Goal: Task Accomplishment & Management: Use online tool/utility

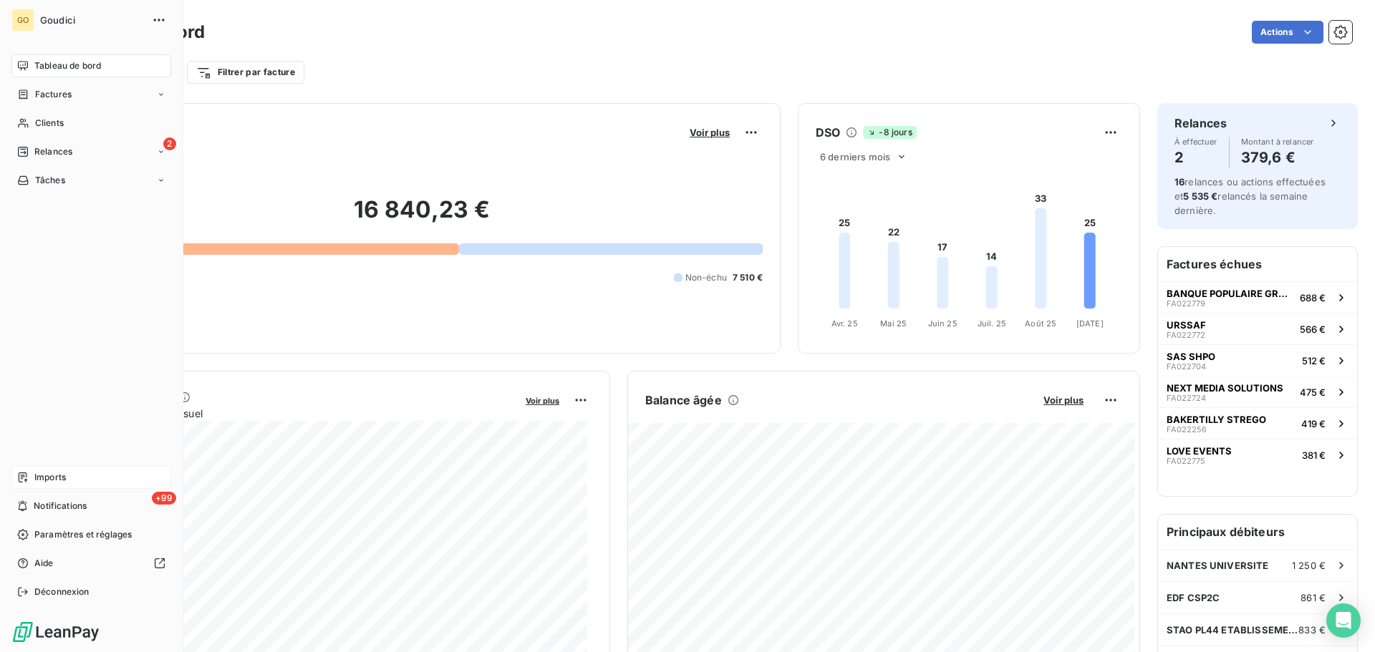
click at [52, 476] on span "Imports" at bounding box center [50, 477] width 32 height 13
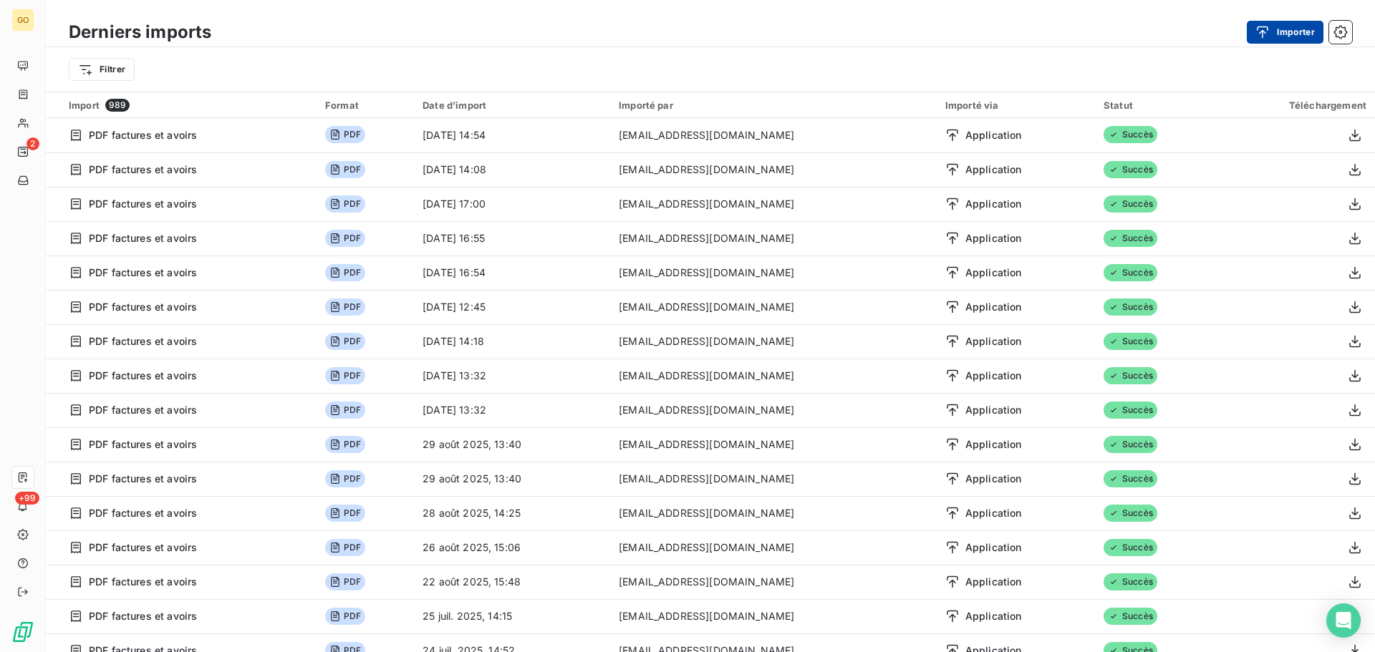
click at [1284, 29] on button "Importer" at bounding box center [1285, 32] width 77 height 23
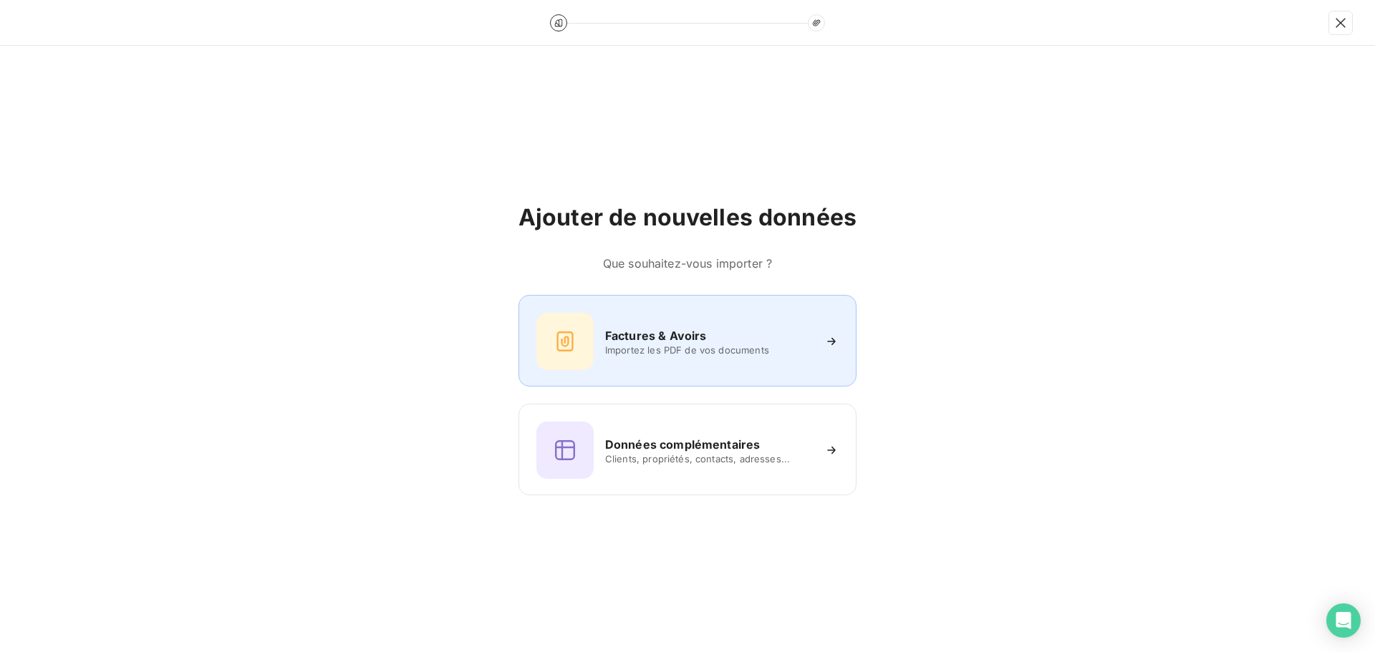
click at [640, 342] on h6 "Factures & Avoirs" at bounding box center [656, 335] width 102 height 17
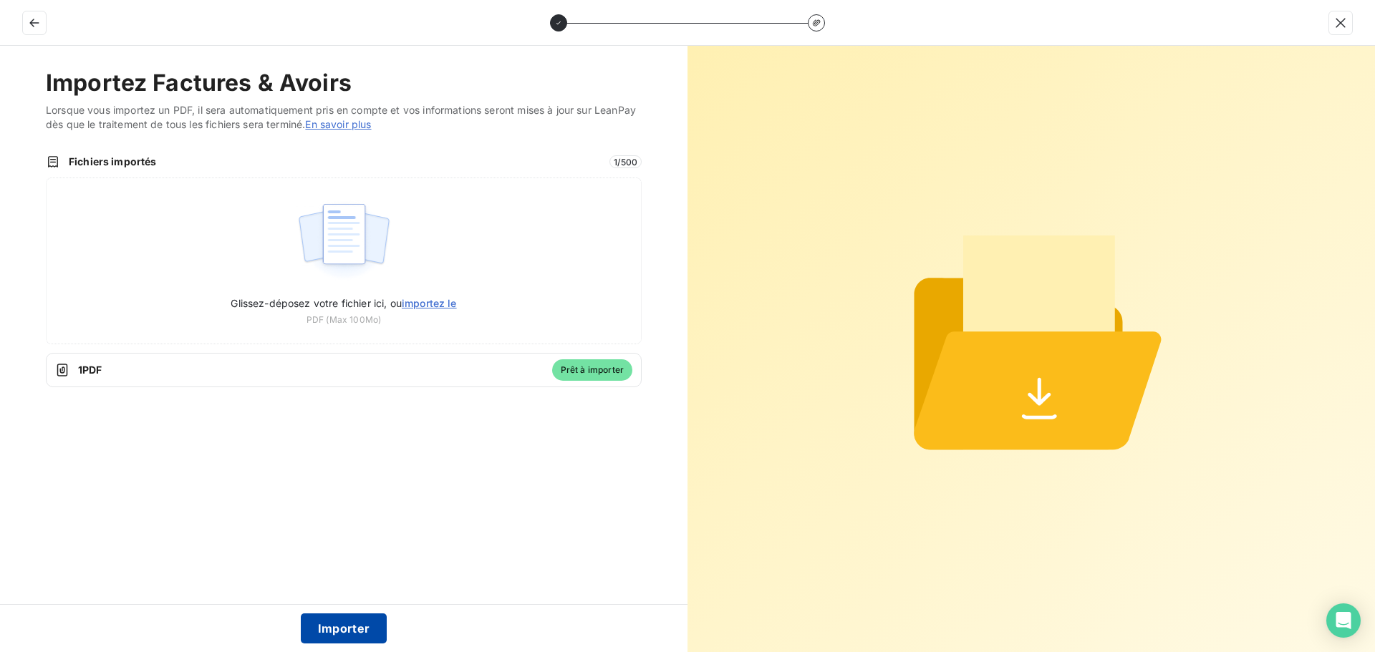
click at [370, 631] on button "Importer" at bounding box center [344, 629] width 87 height 30
